Goal: Task Accomplishment & Management: Manage account settings

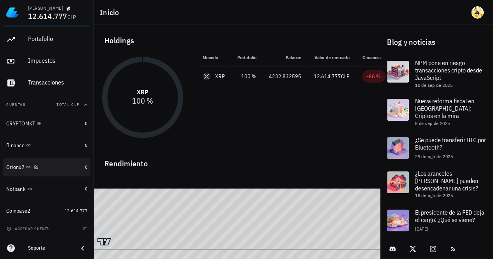
scroll to position [2, 0]
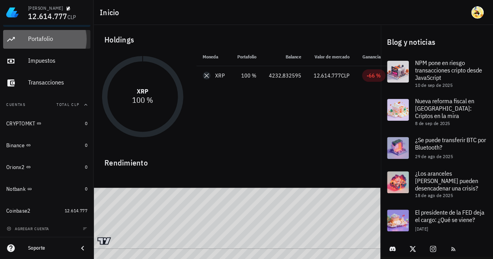
click at [52, 41] on div "Portafolio" at bounding box center [57, 38] width 59 height 7
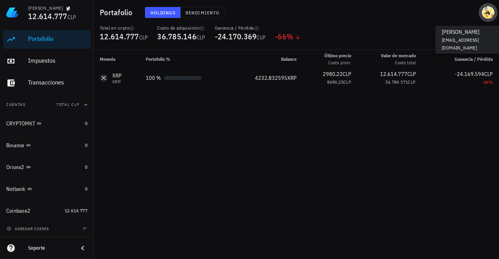
click at [490, 11] on div "avatar" at bounding box center [487, 12] width 12 height 12
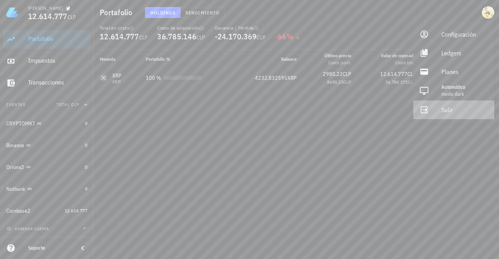
click at [451, 109] on div "Salir" at bounding box center [464, 110] width 47 height 16
